Goal: Book appointment/travel/reservation

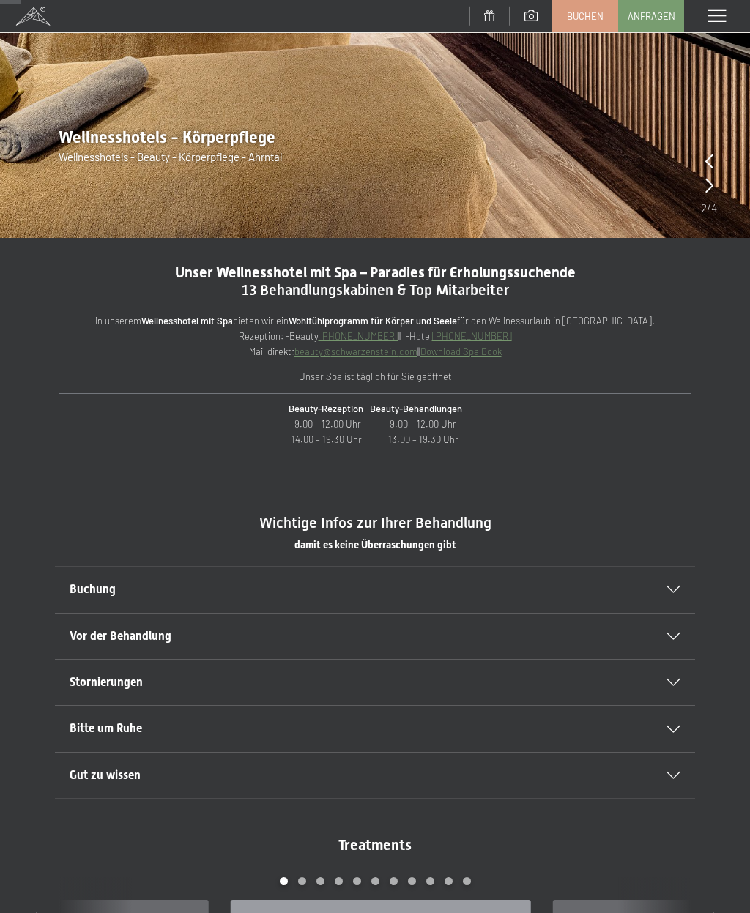
scroll to position [303, 0]
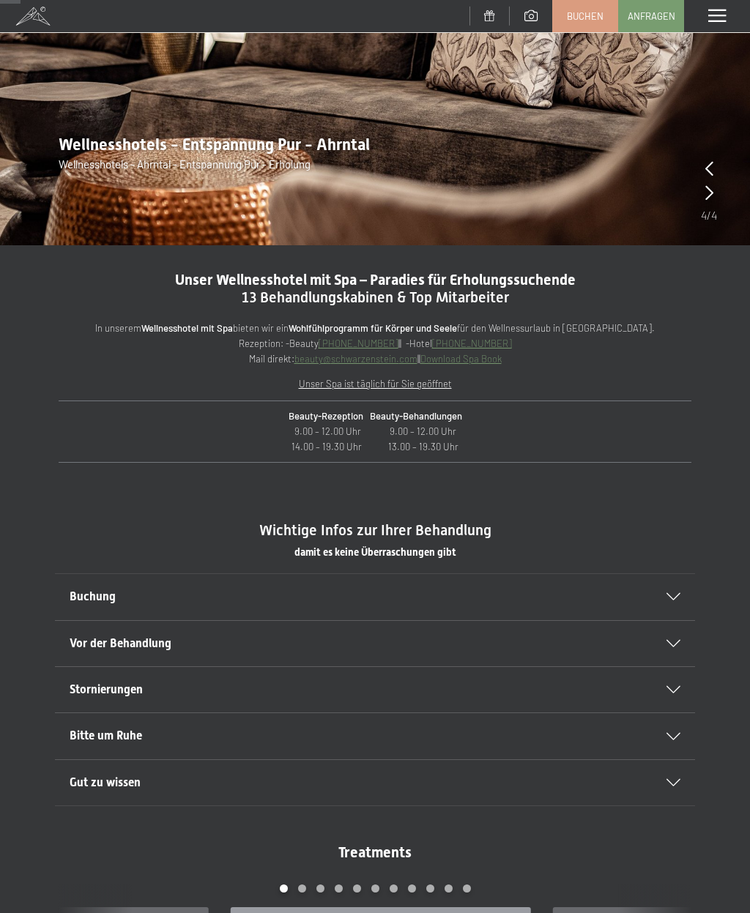
click at [659, 598] on div "Buchung" at bounding box center [375, 596] width 611 height 45
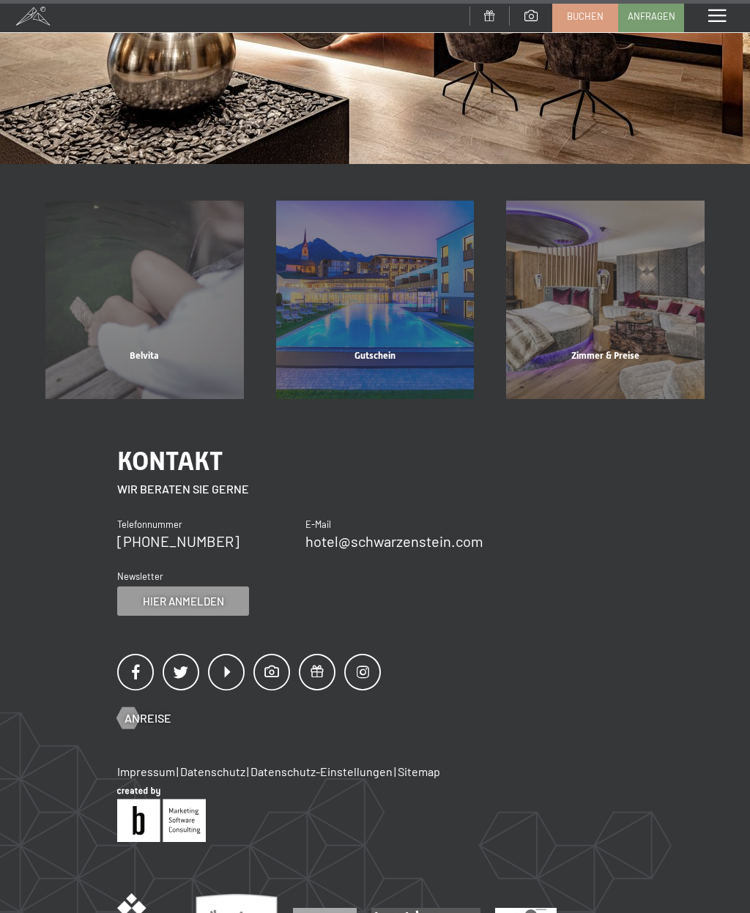
scroll to position [11284, 0]
click at [590, 18] on span "Buchen" at bounding box center [585, 16] width 37 height 13
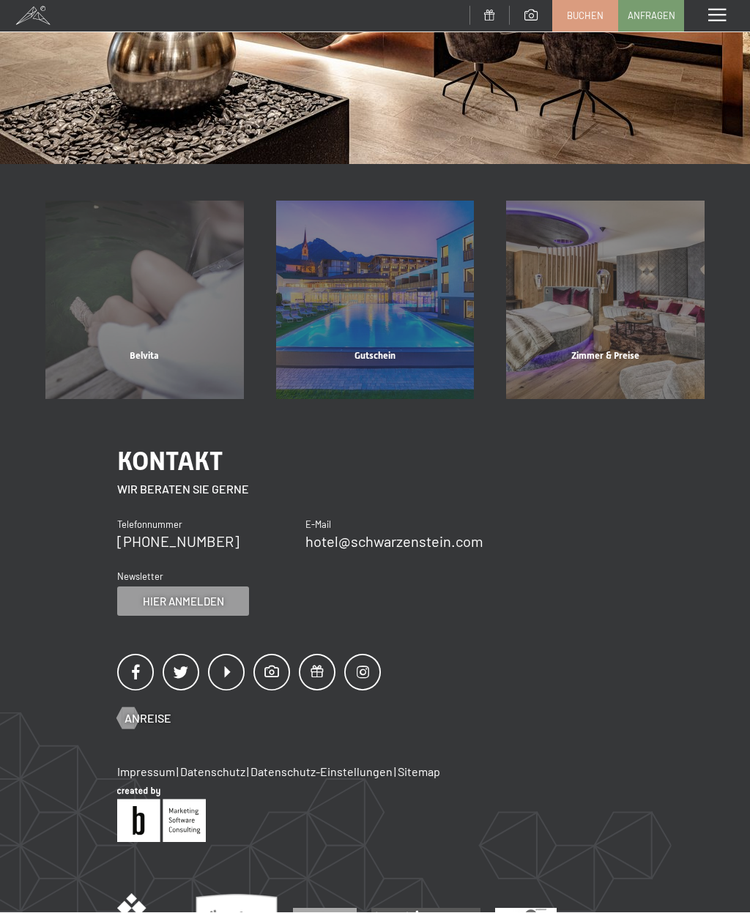
scroll to position [0, 0]
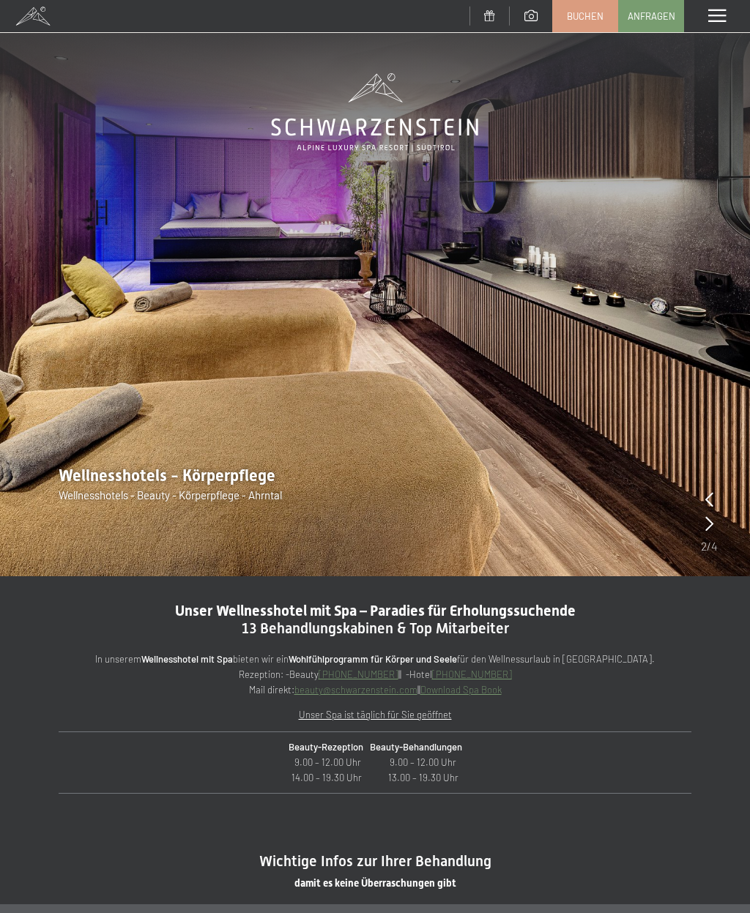
click at [711, 529] on icon at bounding box center [709, 523] width 8 height 15
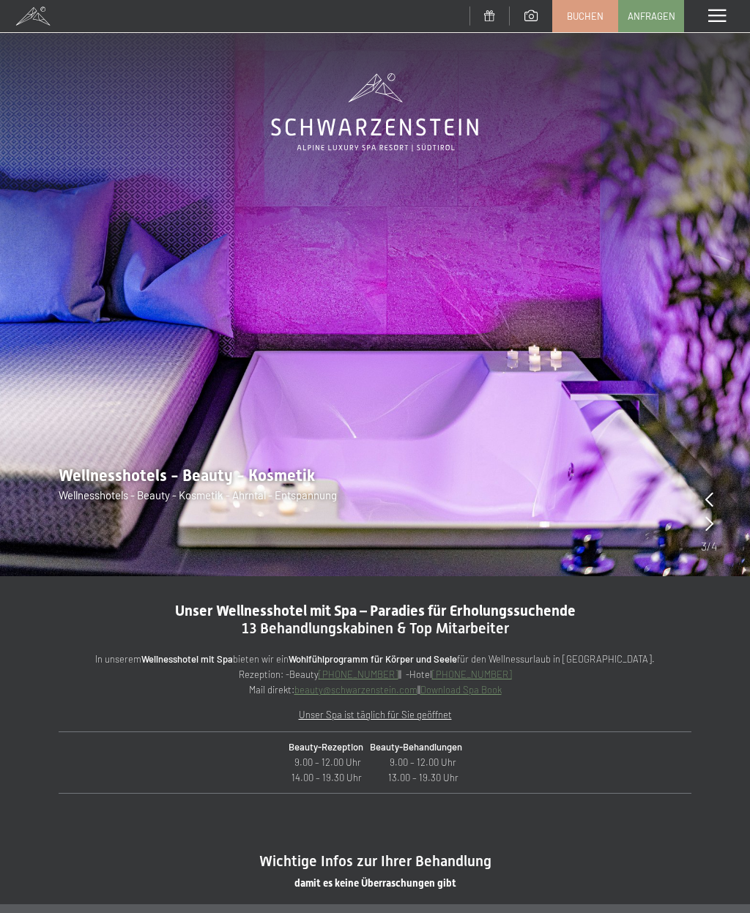
click at [705, 534] on div at bounding box center [709, 524] width 8 height 21
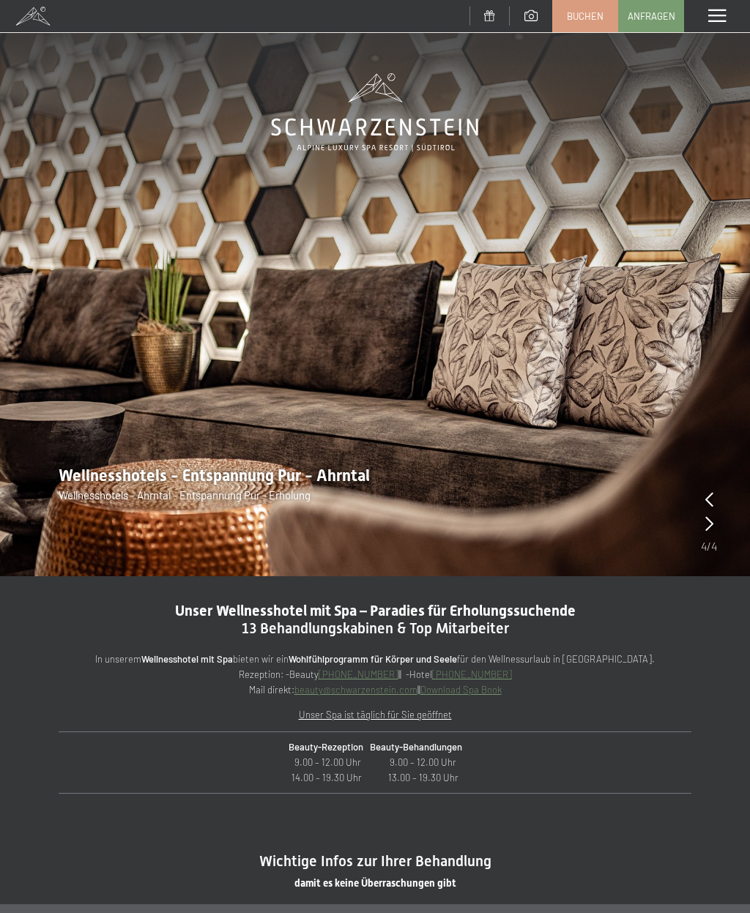
click at [699, 535] on img at bounding box center [375, 288] width 750 height 577
click at [713, 525] on icon at bounding box center [709, 523] width 8 height 15
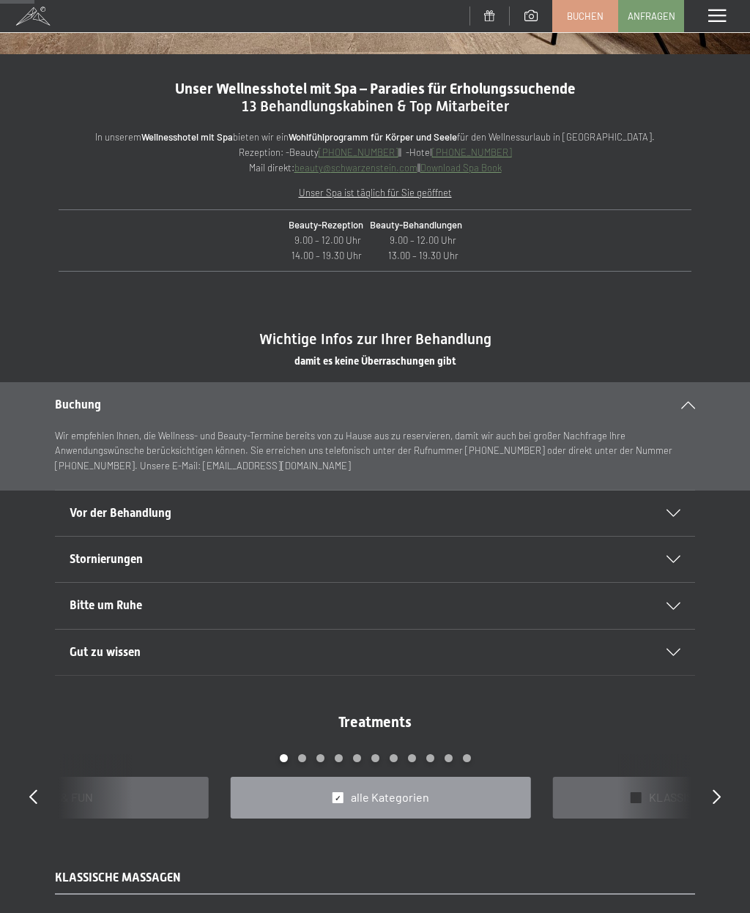
scroll to position [523, 0]
click at [662, 516] on div "Vor der Behandlung" at bounding box center [375, 512] width 611 height 45
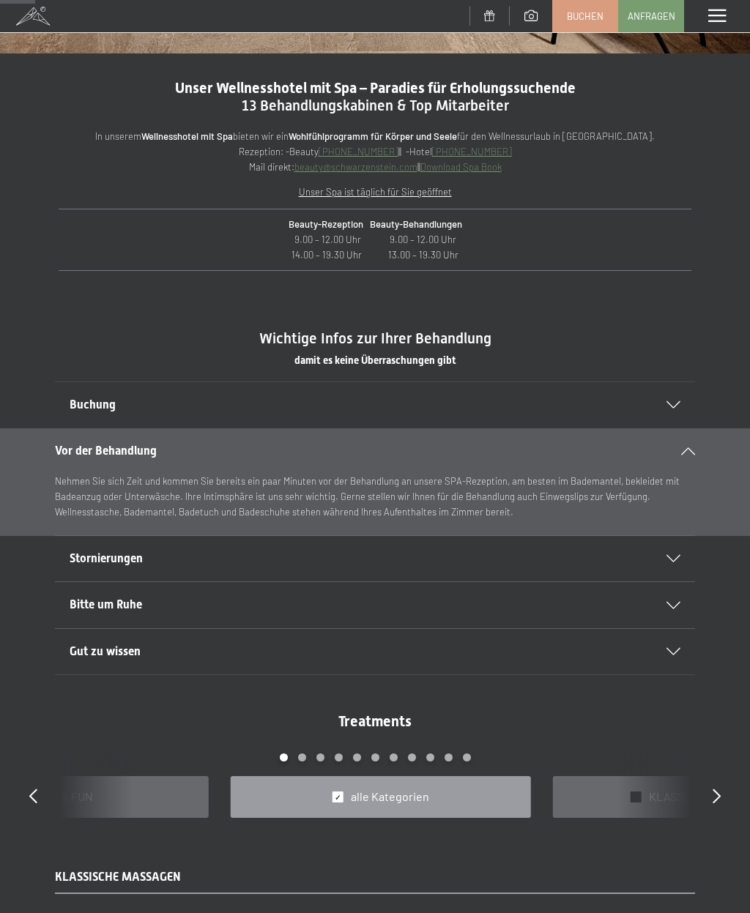
click at [667, 596] on div "Bitte um Ruhe" at bounding box center [375, 604] width 611 height 45
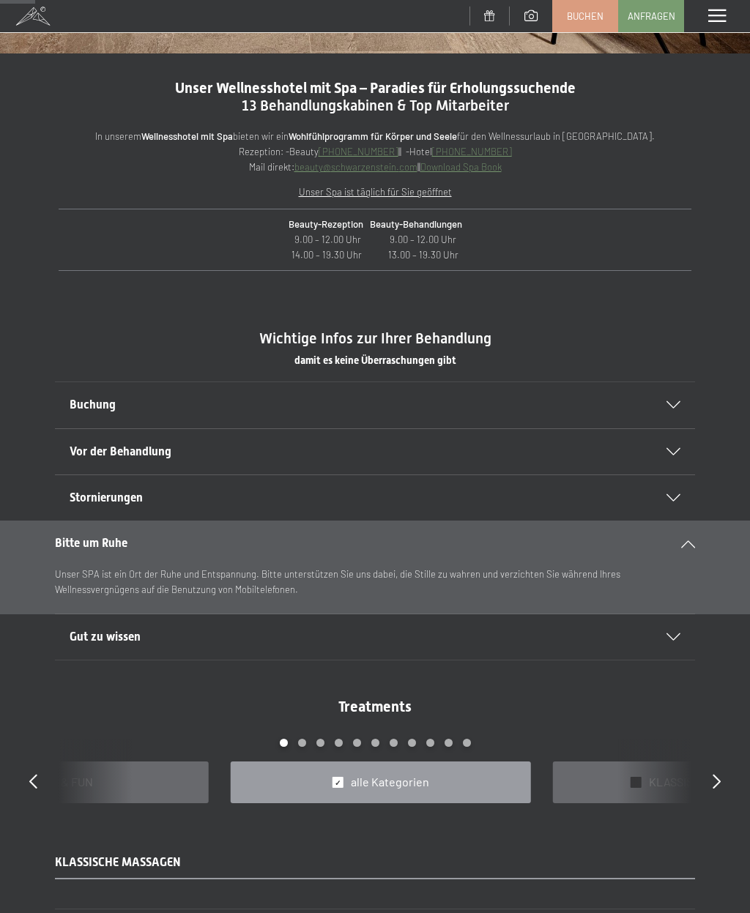
click at [678, 623] on div "Gut zu wissen" at bounding box center [375, 637] width 611 height 45
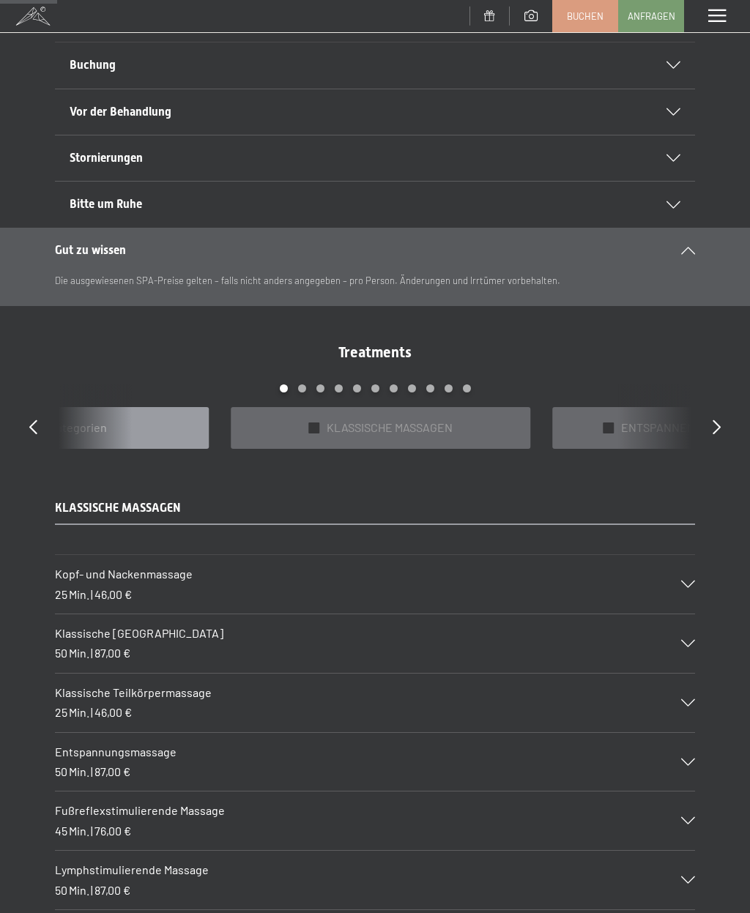
scroll to position [854, 0]
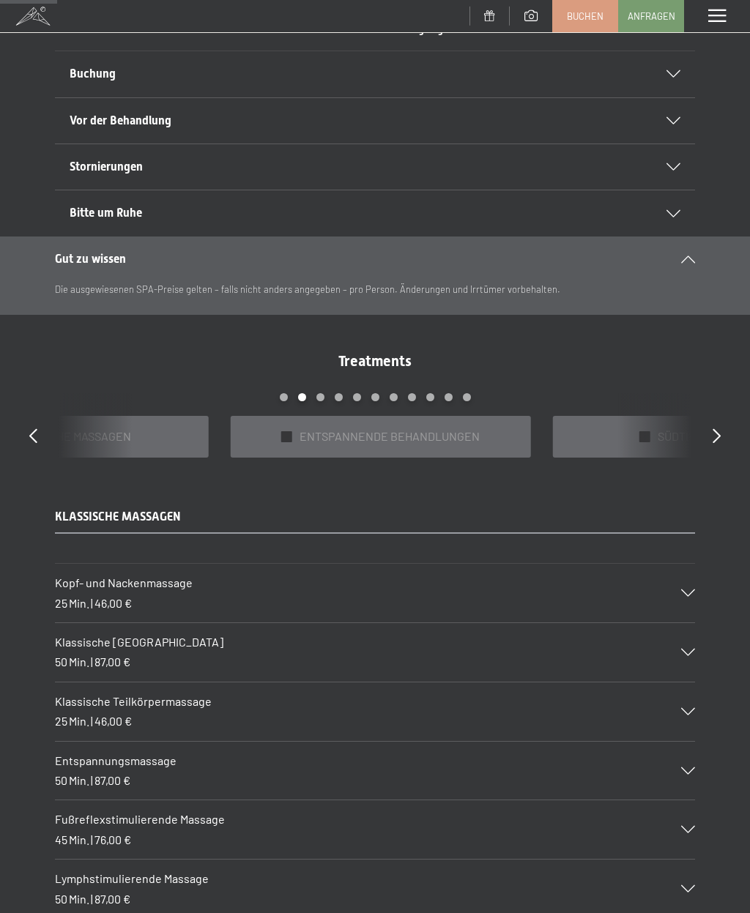
click at [437, 429] on span "ENTSPANNENDE BEHANDLUNGEN" at bounding box center [390, 437] width 180 height 16
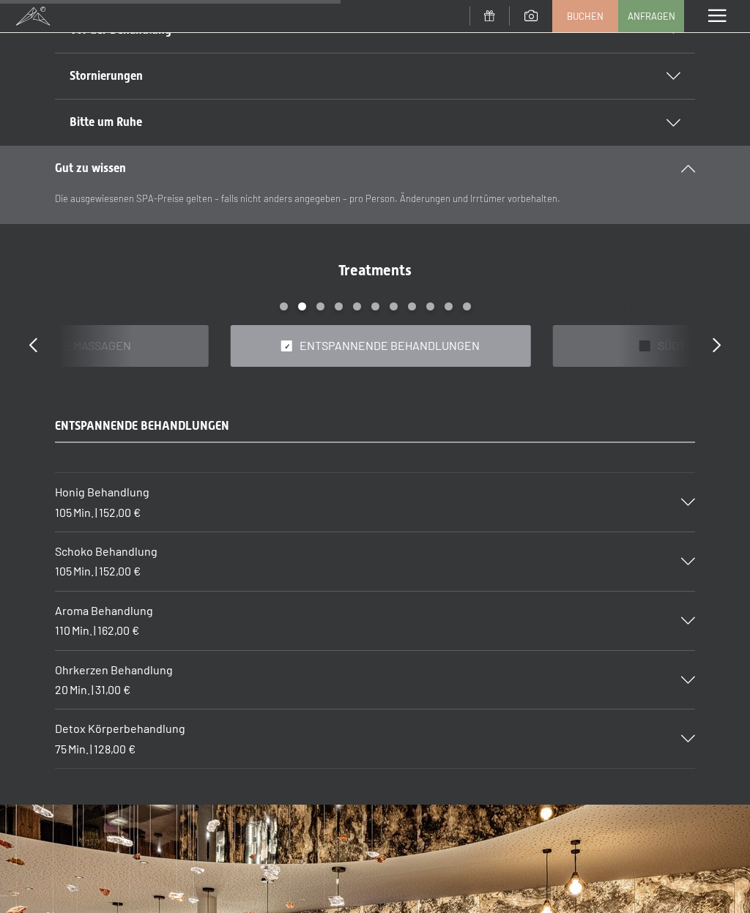
scroll to position [946, 0]
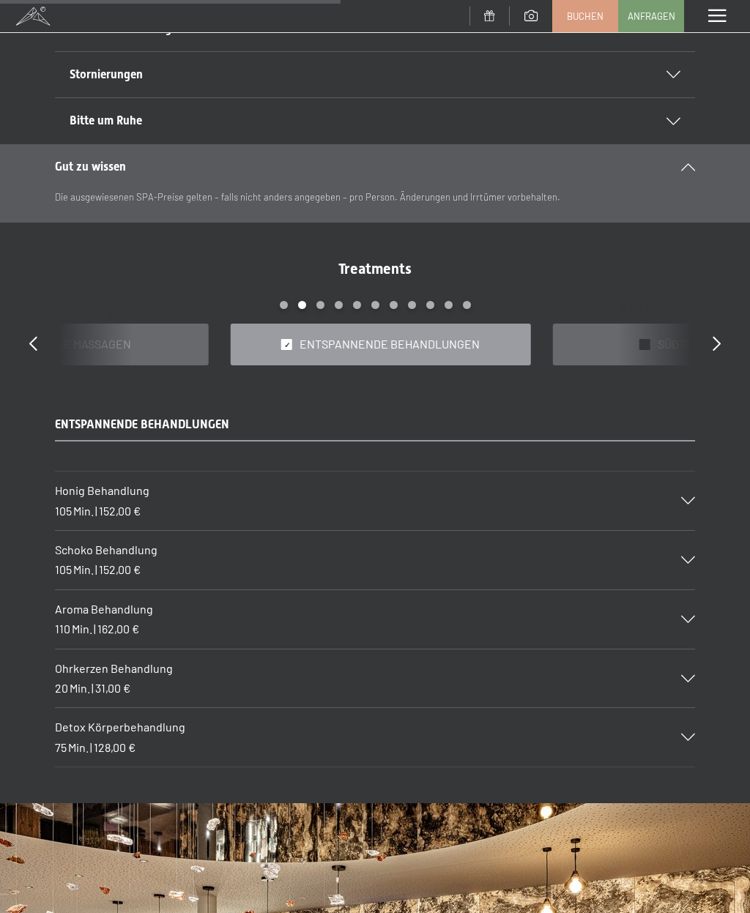
click at [688, 660] on div "Ohrkerzen Behandlung 20 Min. | 31,00 €" at bounding box center [375, 679] width 640 height 59
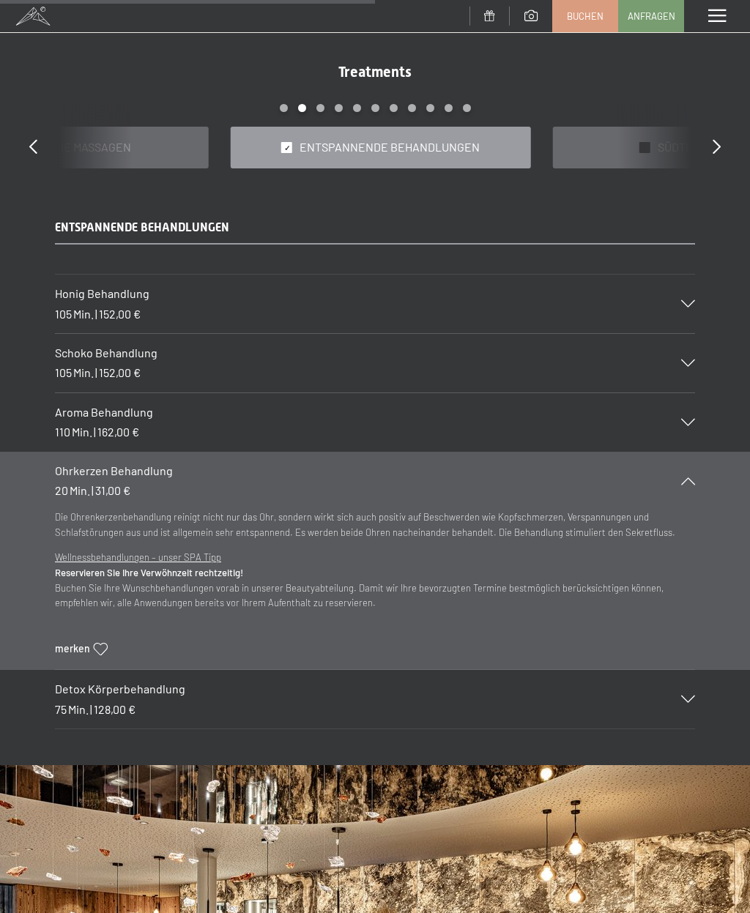
scroll to position [1146, 0]
